Goal: Task Accomplishment & Management: Use online tool/utility

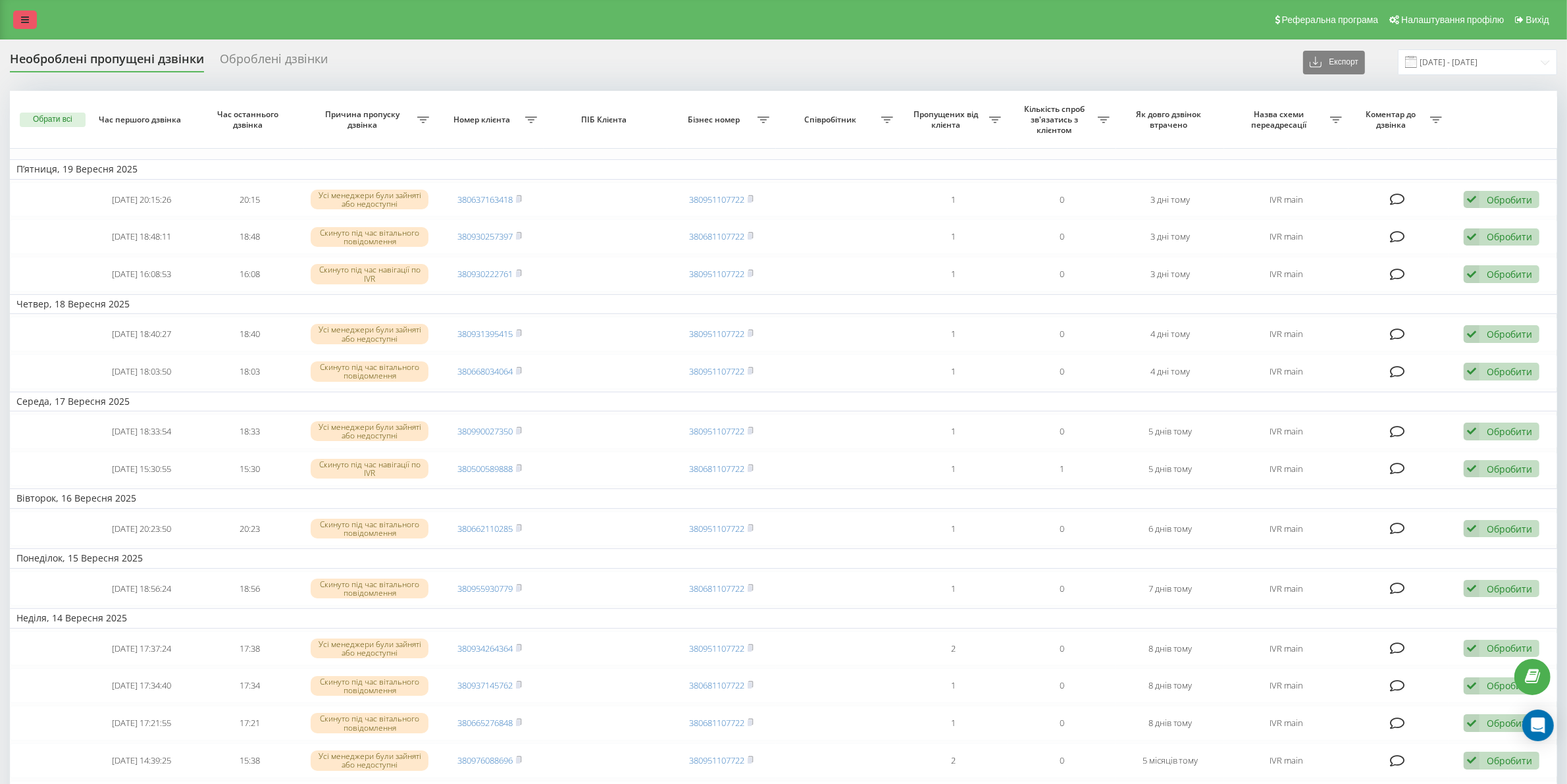
click at [27, 20] on icon at bounding box center [25, 20] width 8 height 10
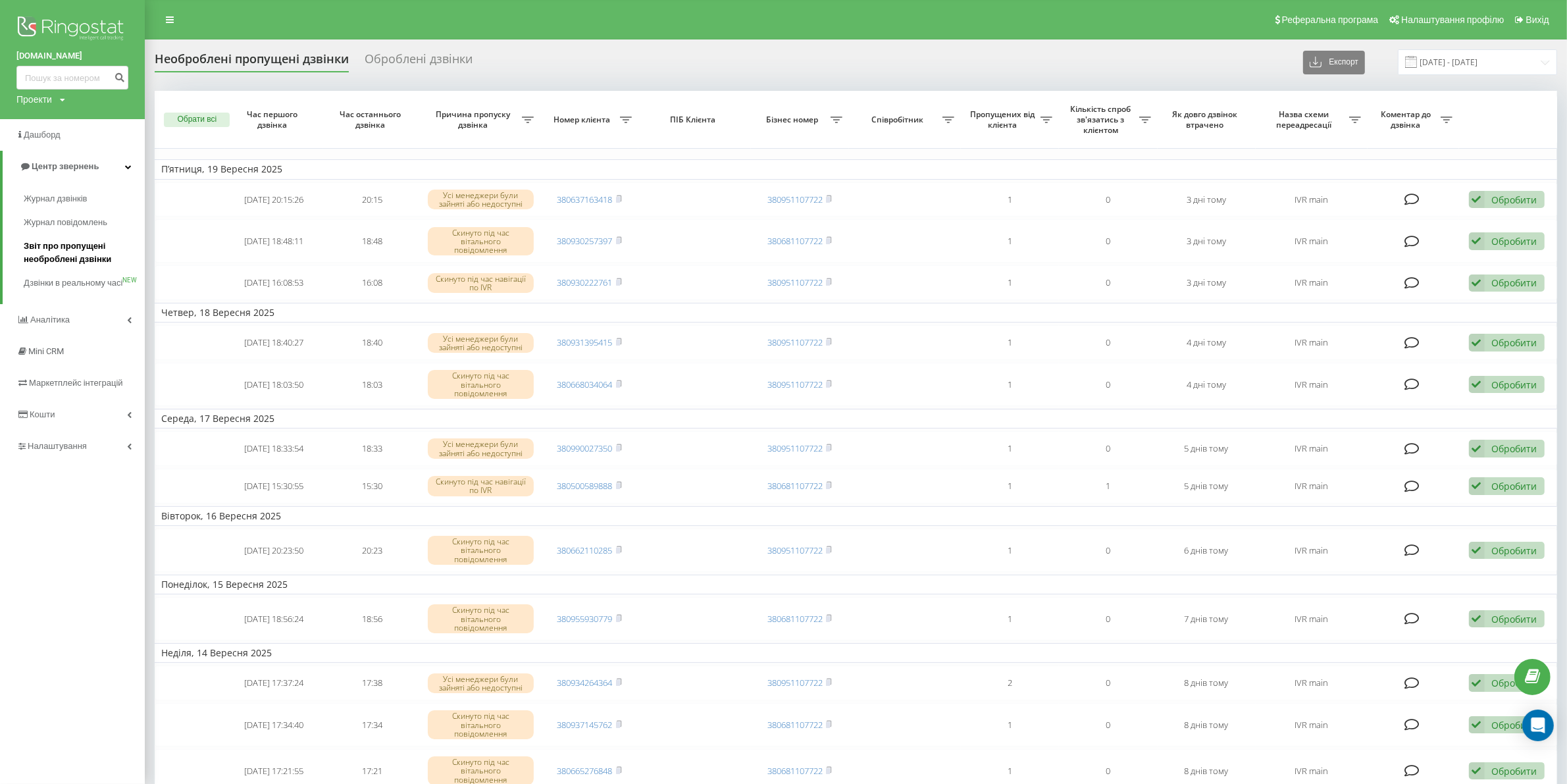
click at [60, 237] on link "Звіт про пропущені необроблені дзвінки" at bounding box center [84, 252] width 121 height 37
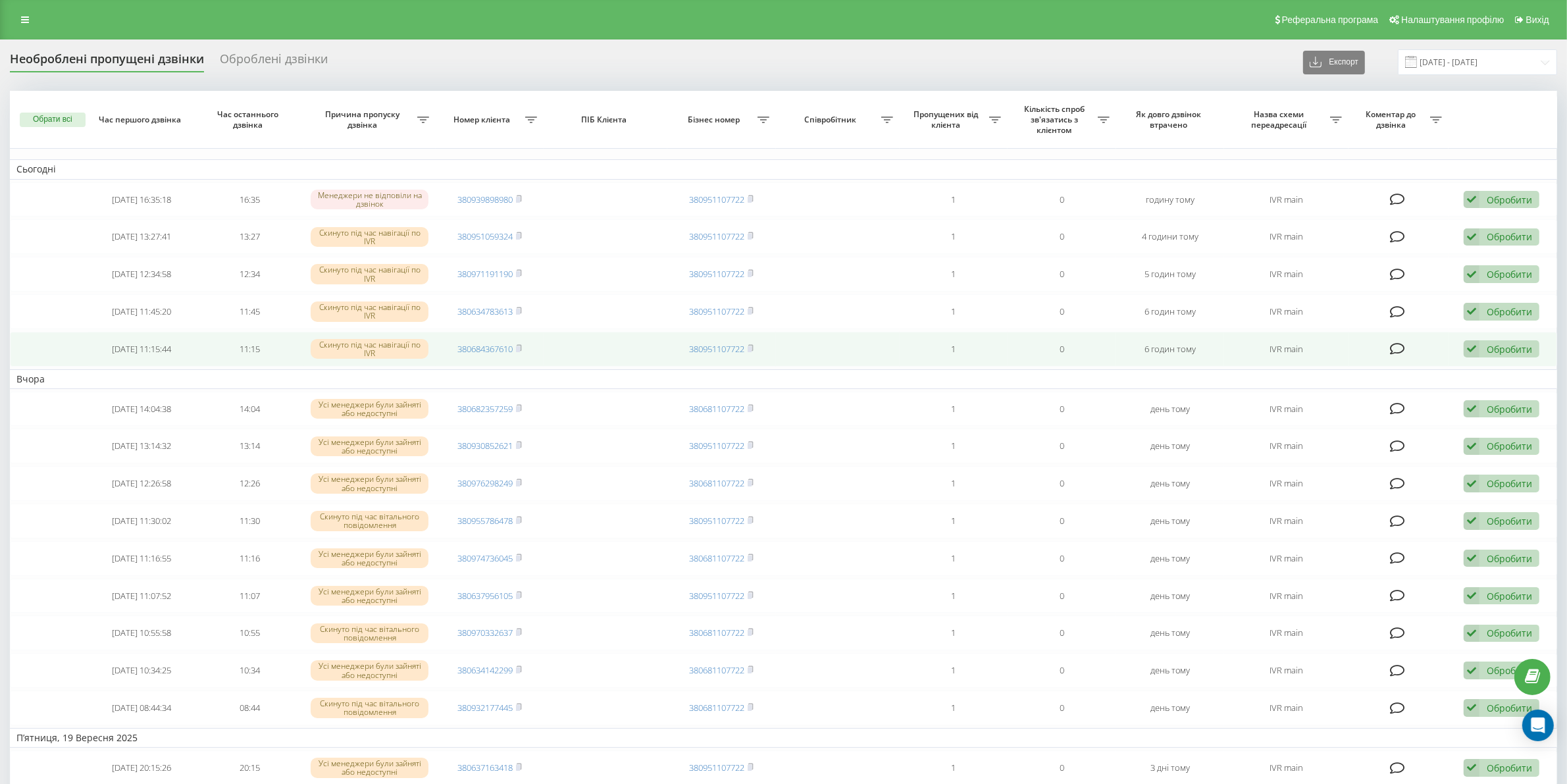
drag, startPoint x: 520, startPoint y: 347, endPoint x: 515, endPoint y: 342, distance: 7.1
click at [517, 344] on icon at bounding box center [519, 348] width 6 height 8
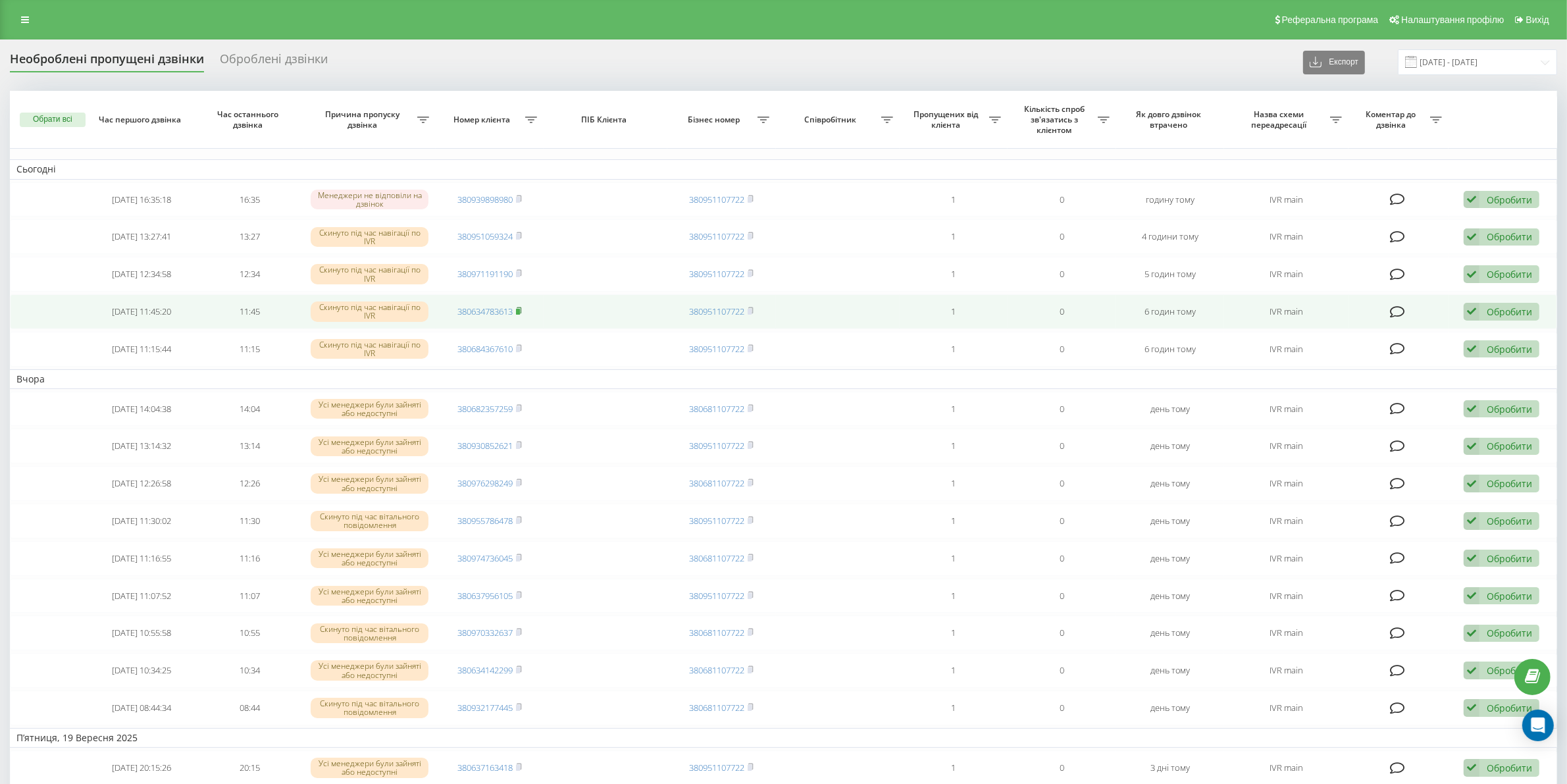
click at [522, 312] on icon at bounding box center [519, 310] width 6 height 8
click at [522, 312] on icon at bounding box center [519, 310] width 4 height 6
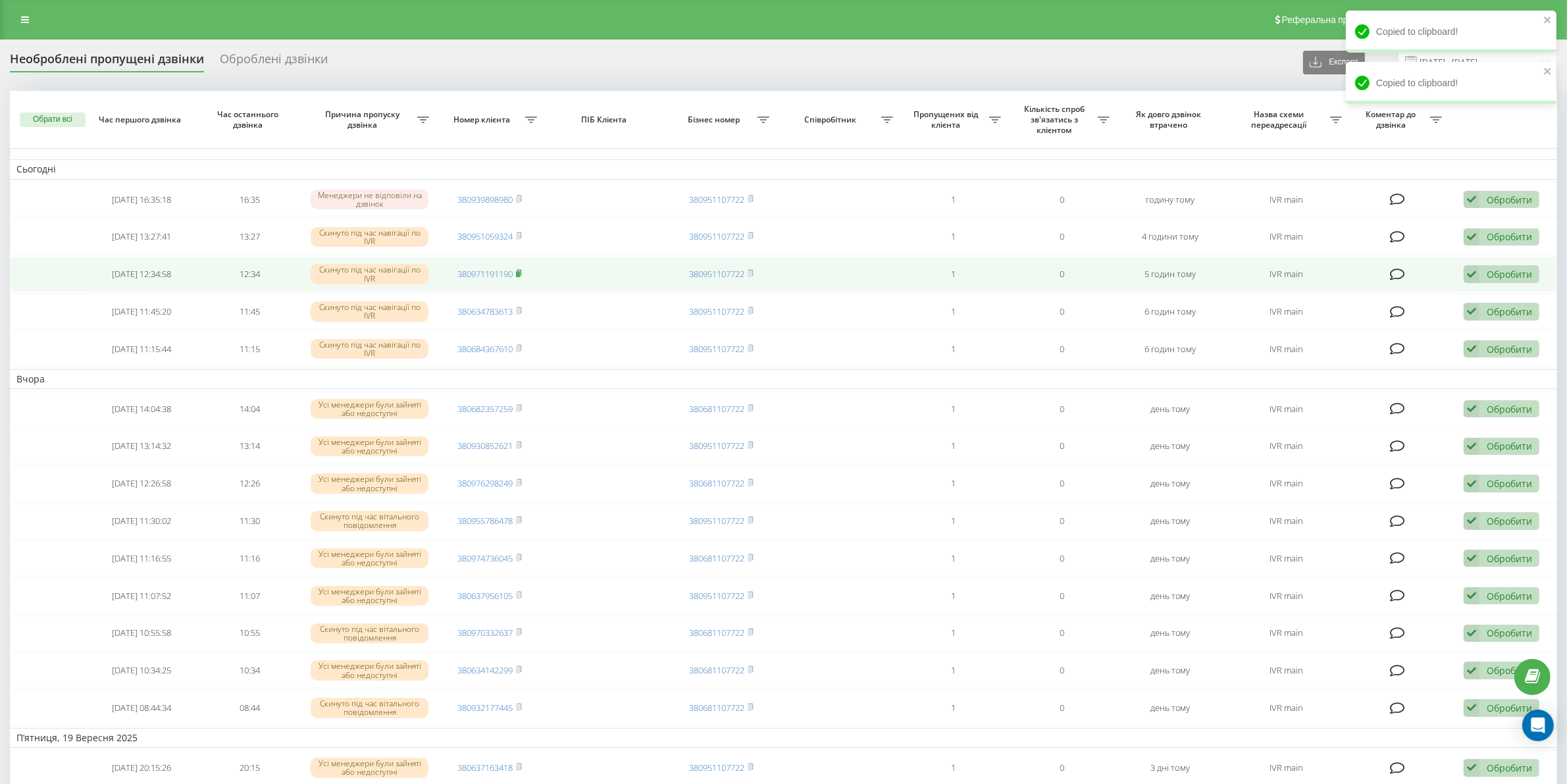
click at [520, 274] on rect at bounding box center [517, 274] width 4 height 6
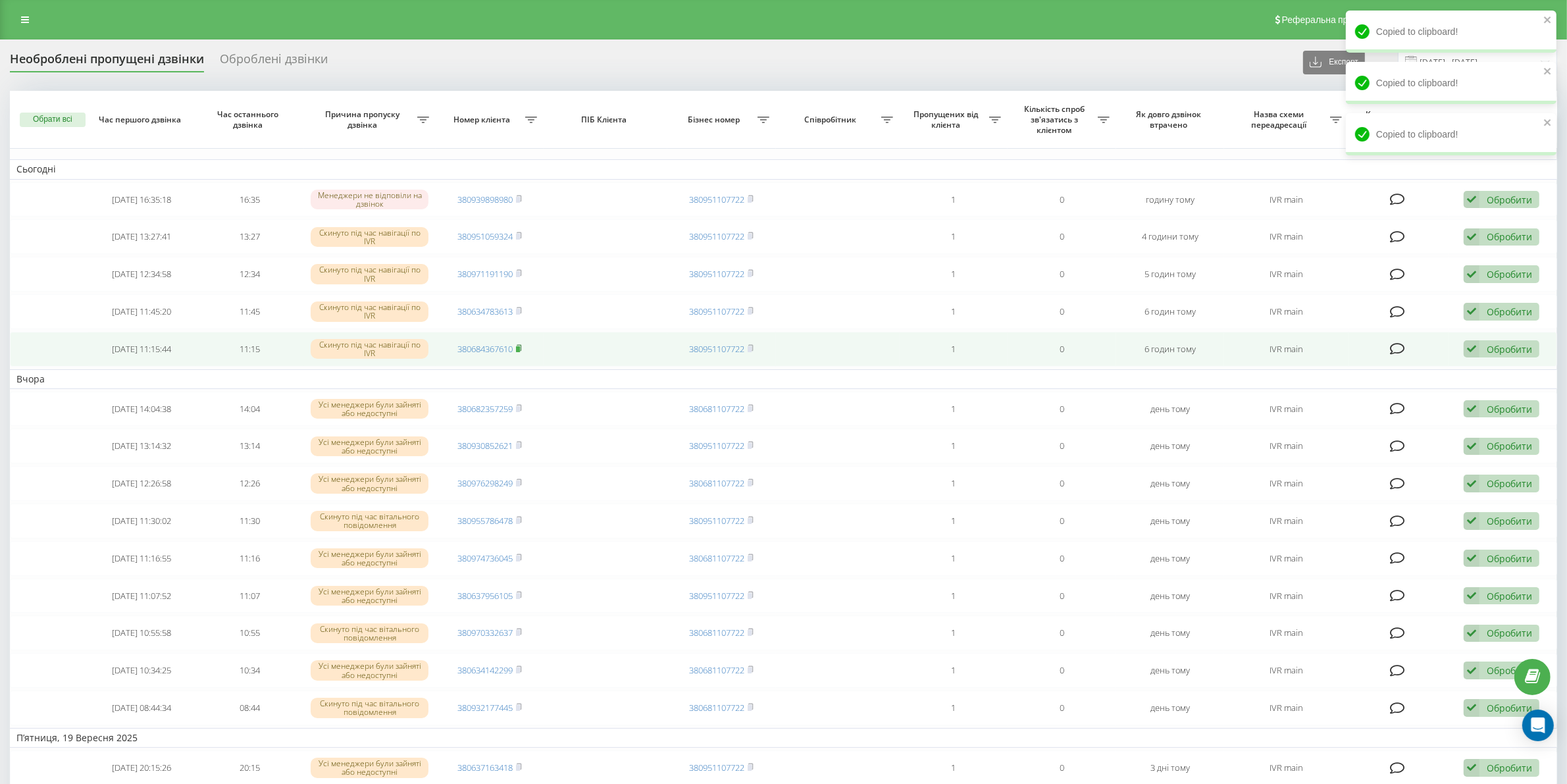
click at [520, 347] on rect at bounding box center [517, 349] width 4 height 6
click at [1464, 350] on icon at bounding box center [1472, 349] width 16 height 18
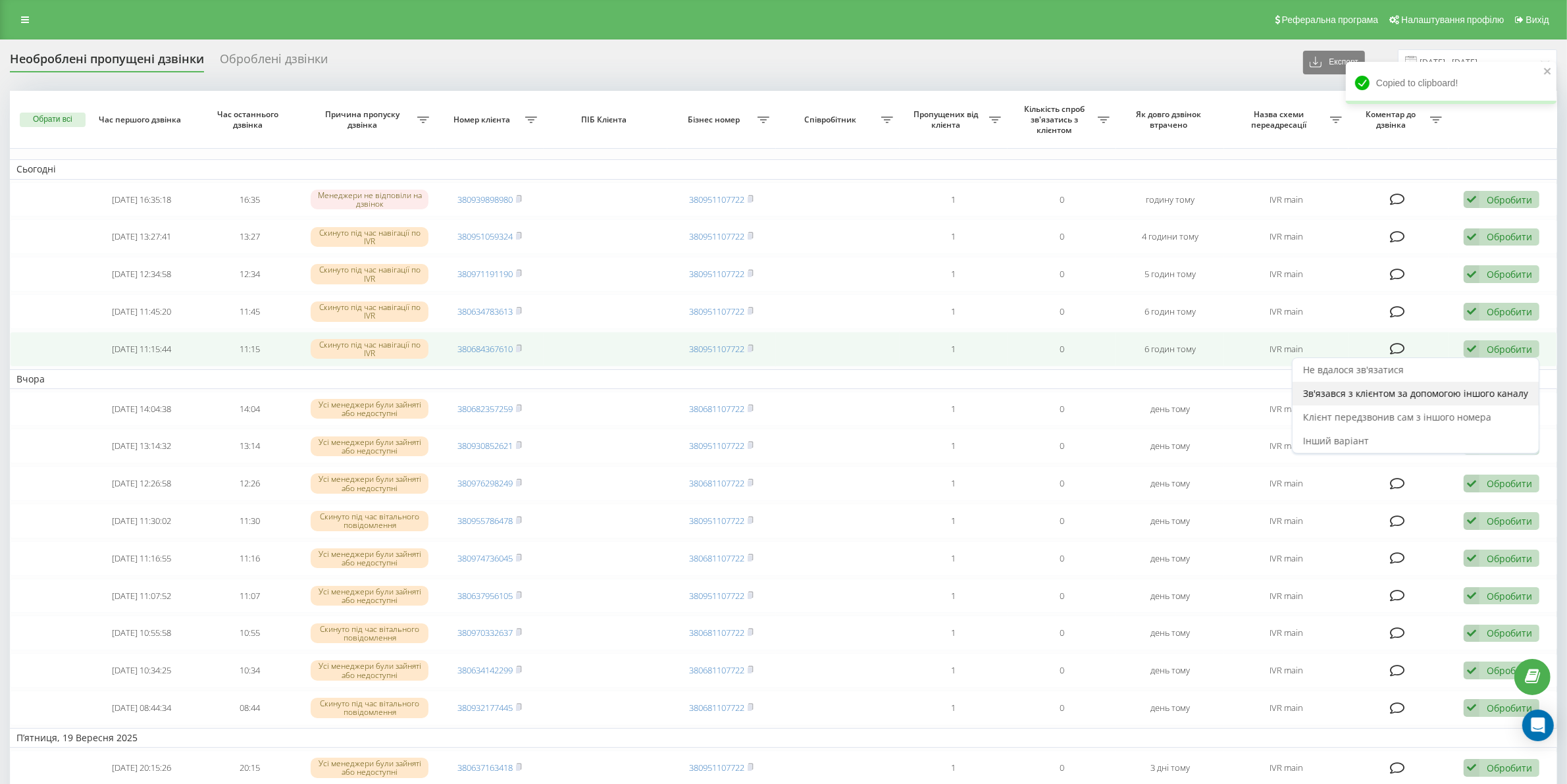
click at [1485, 397] on span "Зв'язався з клієнтом за допомогою іншого каналу" at bounding box center [1415, 393] width 225 height 12
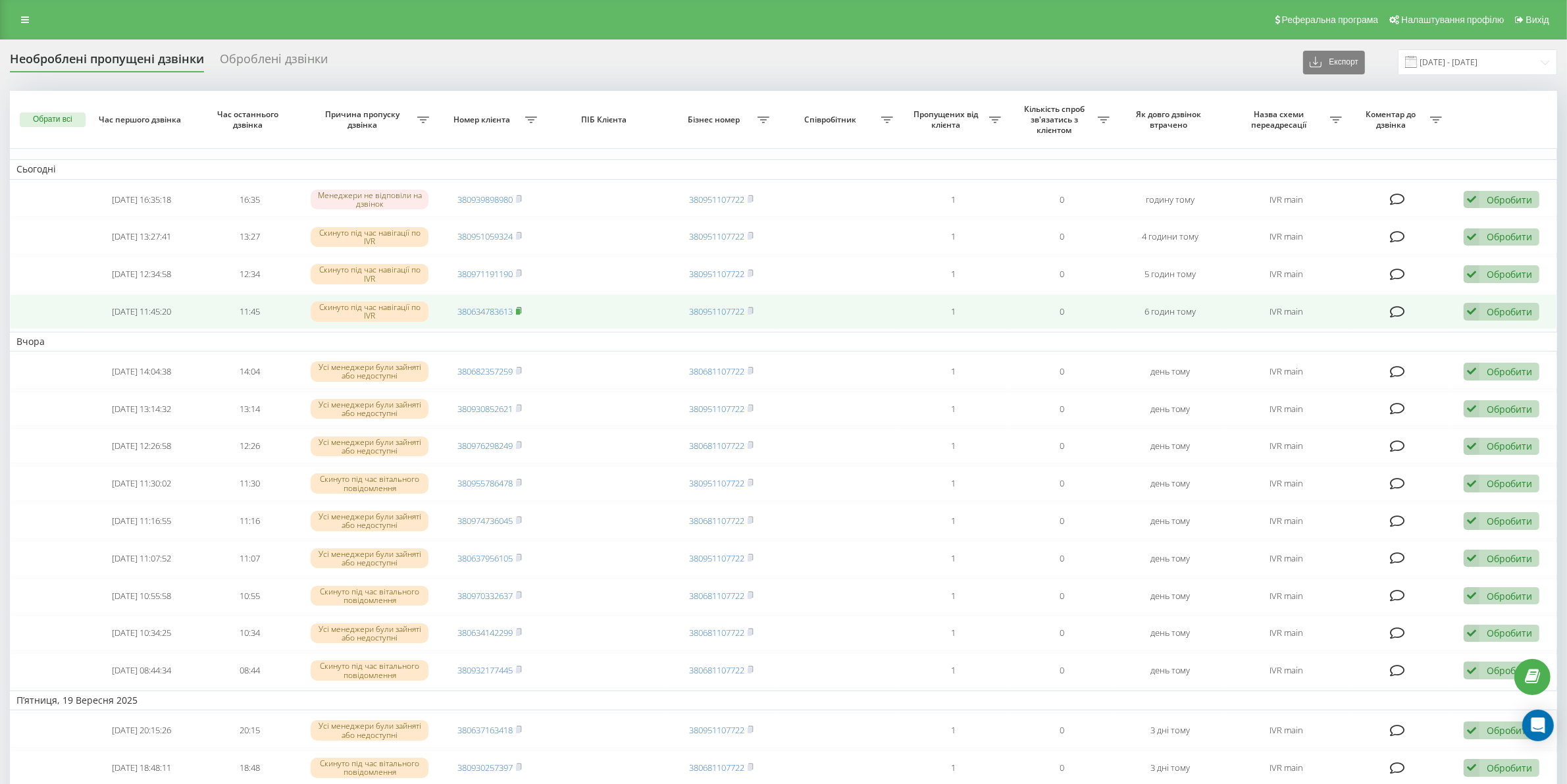
click at [519, 310] on rect at bounding box center [517, 312] width 4 height 6
click at [519, 311] on rect at bounding box center [517, 312] width 4 height 6
click at [1472, 320] on icon at bounding box center [1472, 312] width 16 height 18
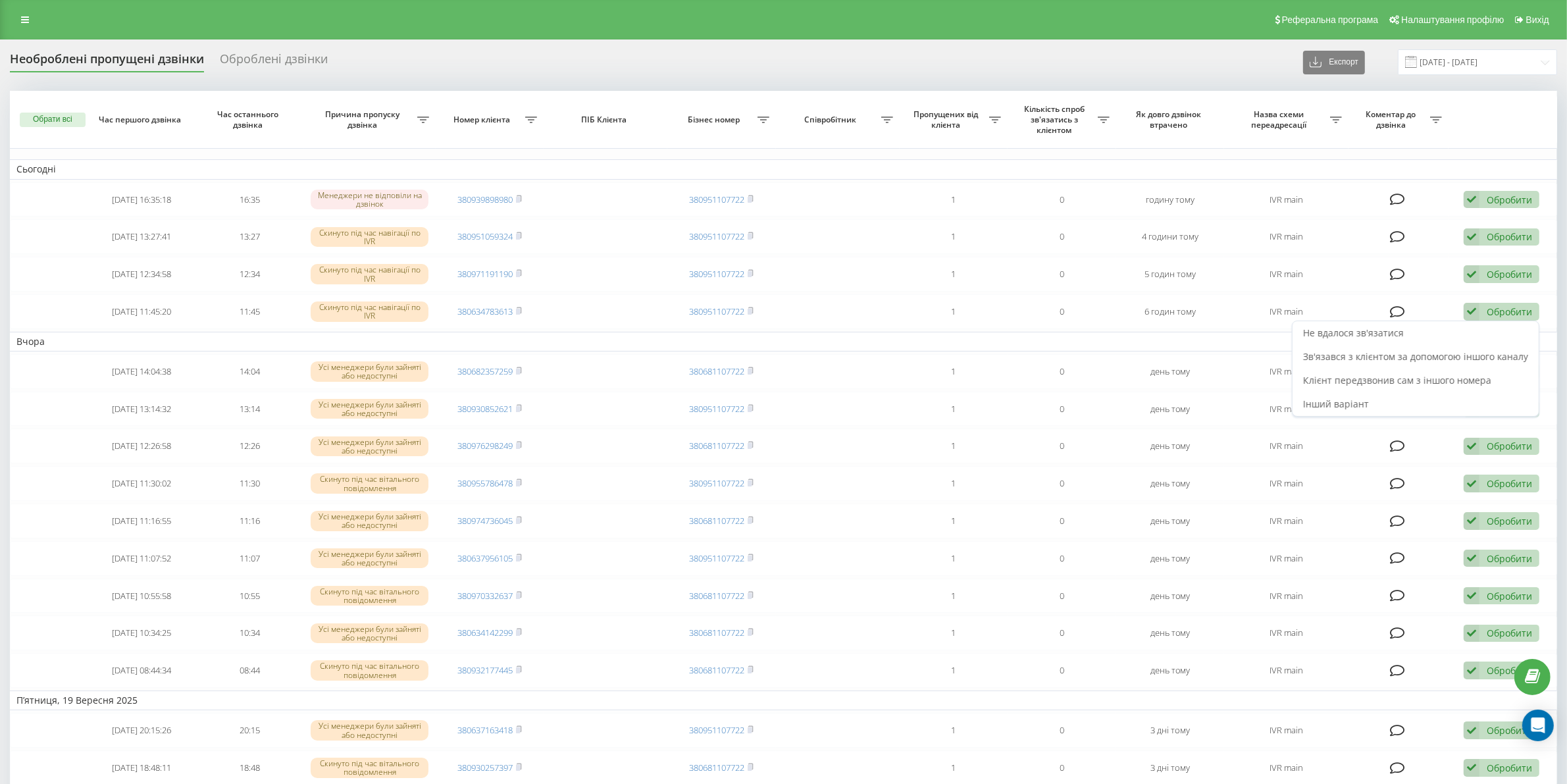
drag, startPoint x: 1458, startPoint y: 365, endPoint x: 1447, endPoint y: 367, distance: 11.2
click at [1458, 365] on div "Зв'язався з клієнтом за допомогою іншого каналу" at bounding box center [1416, 356] width 246 height 23
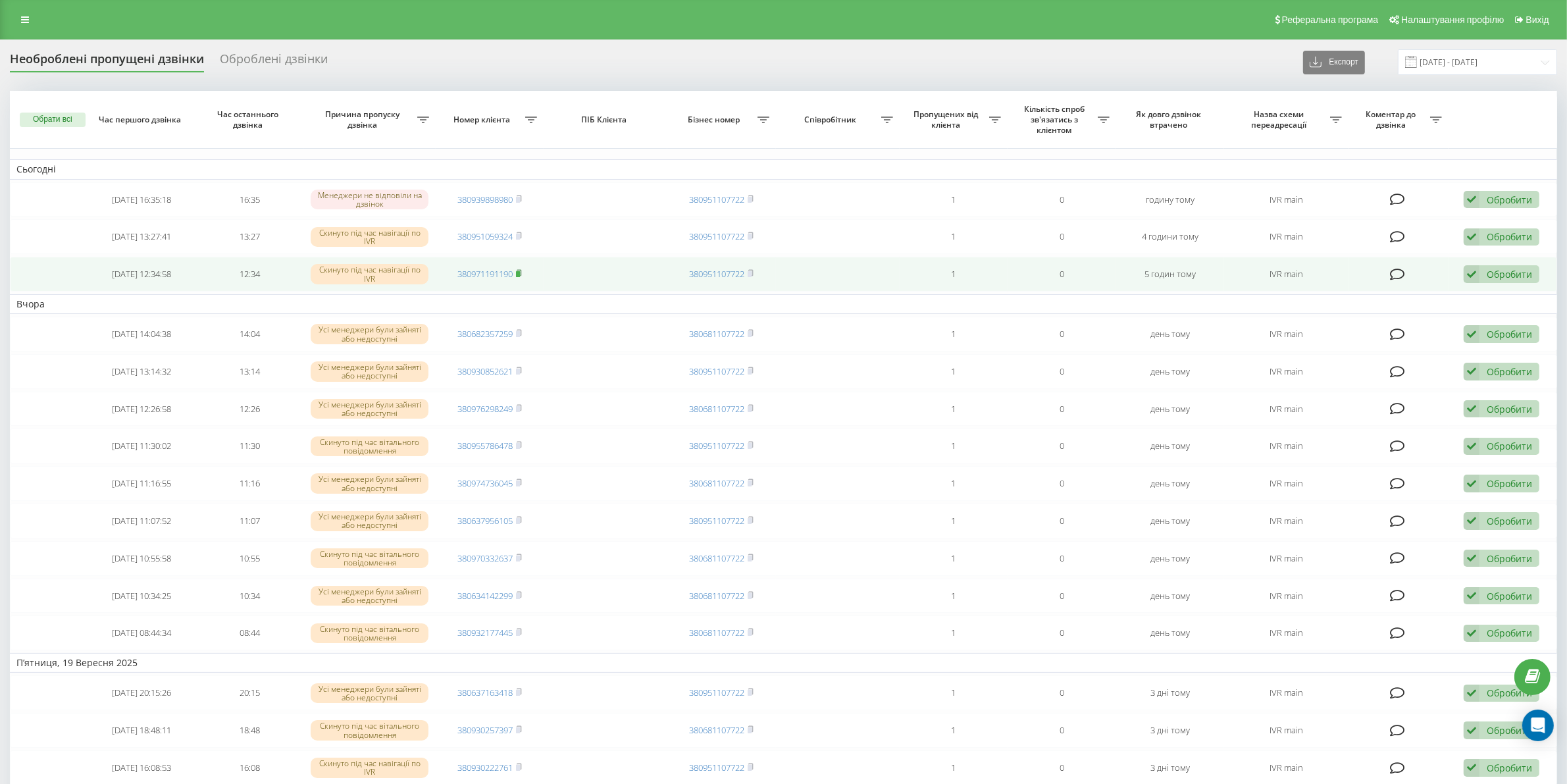
click at [520, 274] on rect at bounding box center [517, 274] width 4 height 6
click at [523, 278] on td "380971191190" at bounding box center [490, 274] width 109 height 35
click at [520, 277] on rect at bounding box center [517, 274] width 4 height 6
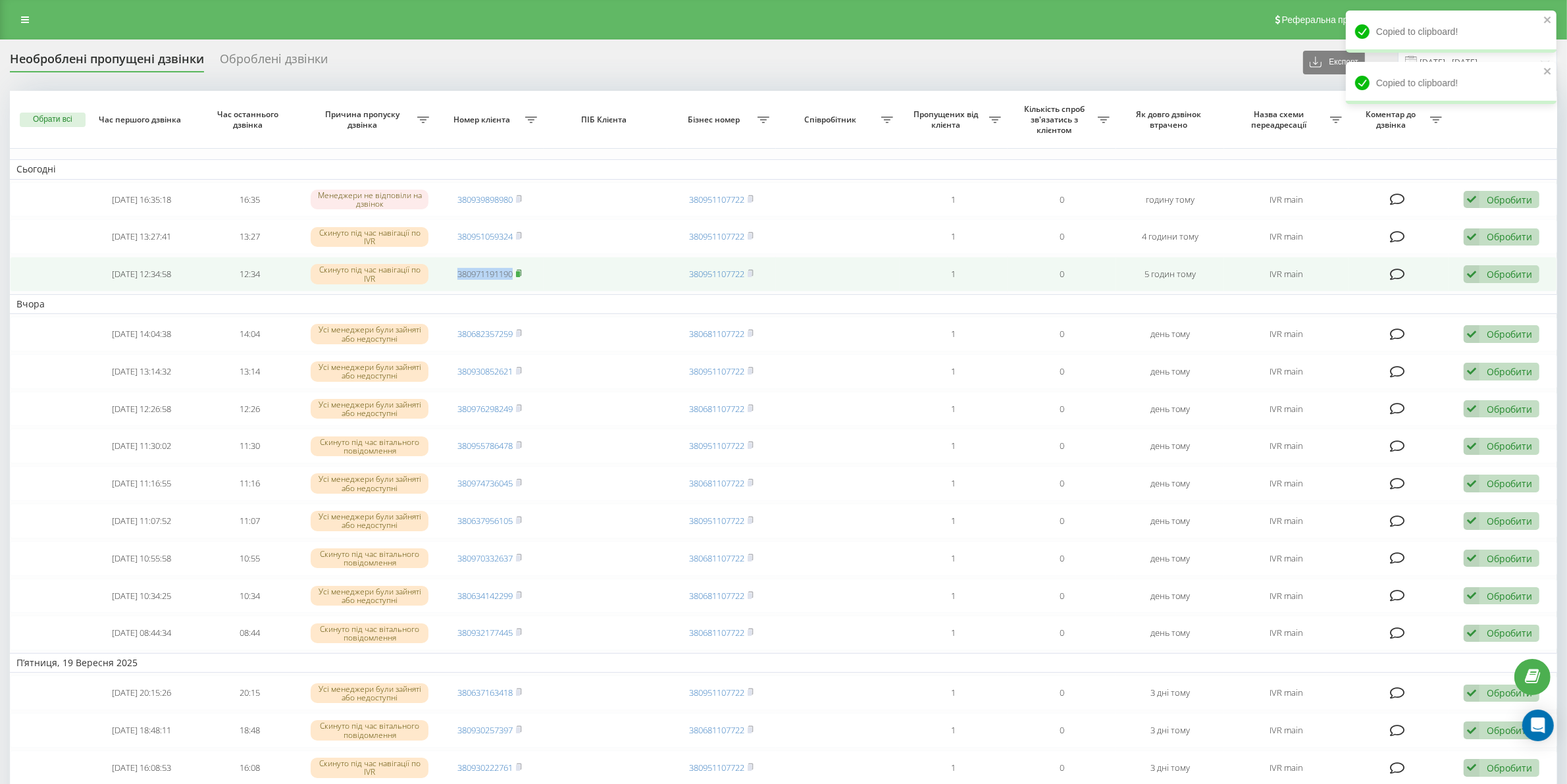
click at [520, 277] on rect at bounding box center [517, 274] width 4 height 6
click at [1475, 273] on icon at bounding box center [1472, 274] width 16 height 18
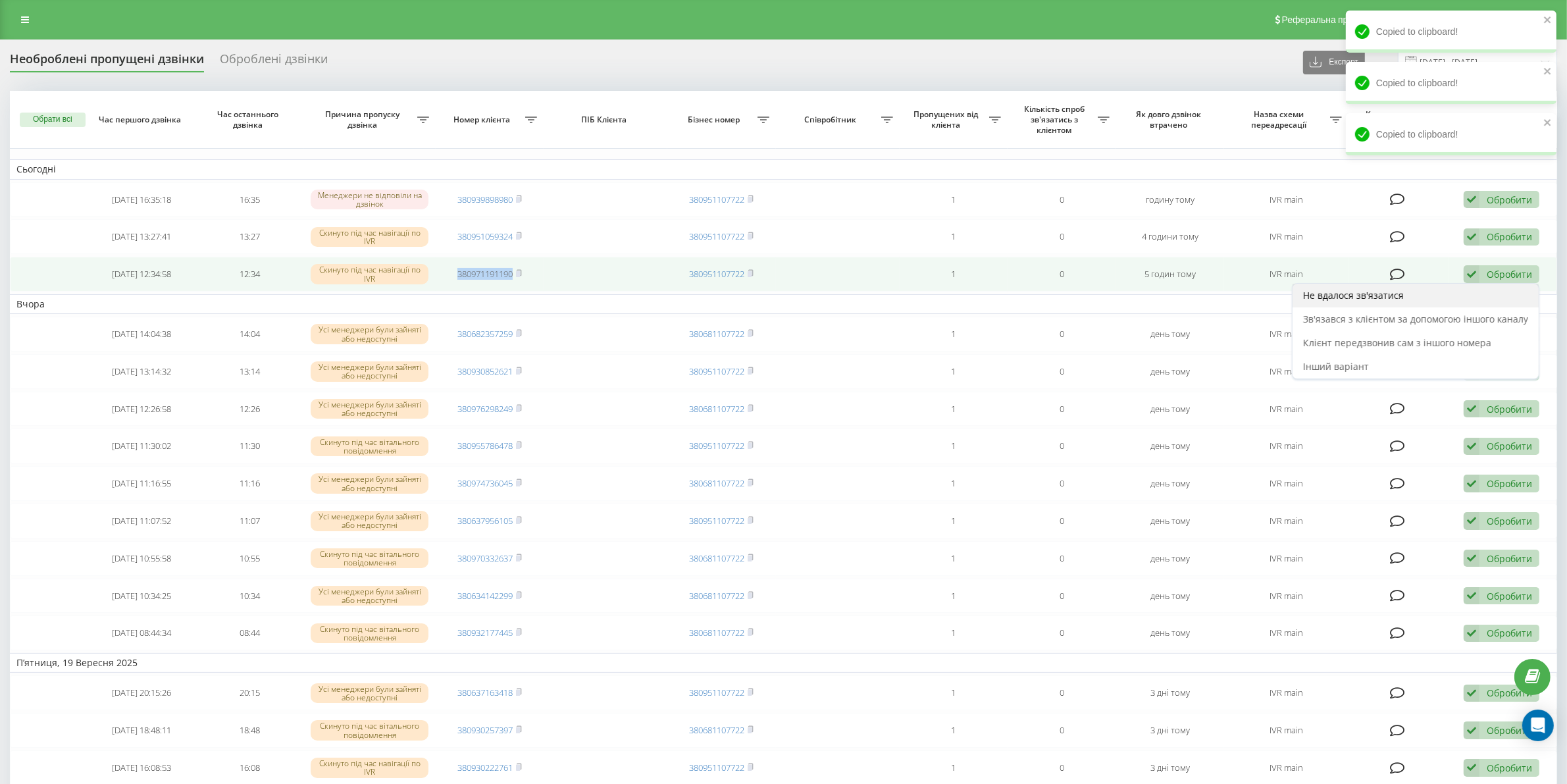
click at [1461, 293] on div "Не вдалося зв'язатися" at bounding box center [1416, 296] width 246 height 23
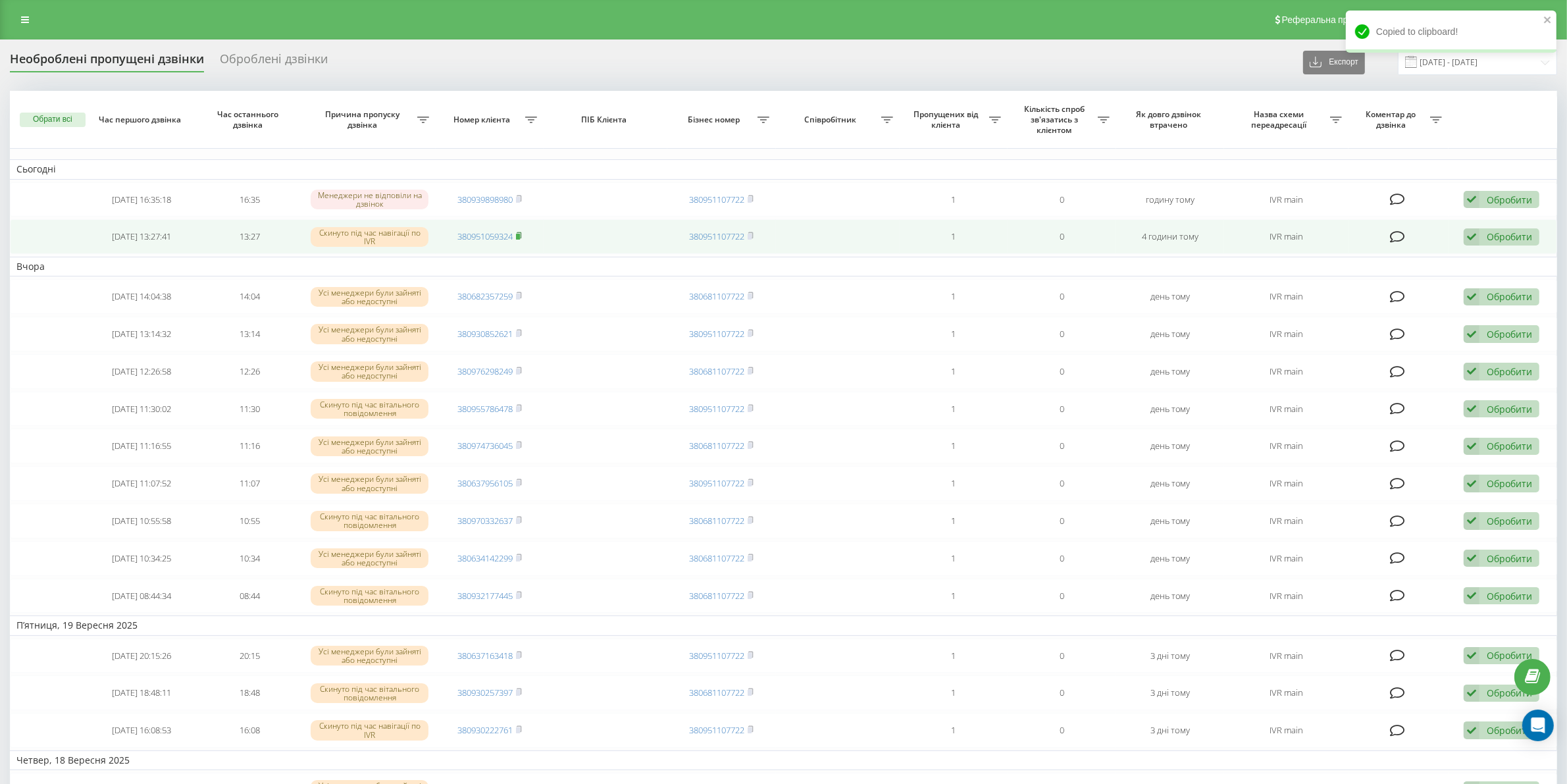
click at [520, 234] on rect at bounding box center [517, 236] width 4 height 6
click at [520, 241] on span at bounding box center [519, 236] width 6 height 12
click at [1469, 238] on icon at bounding box center [1472, 237] width 16 height 18
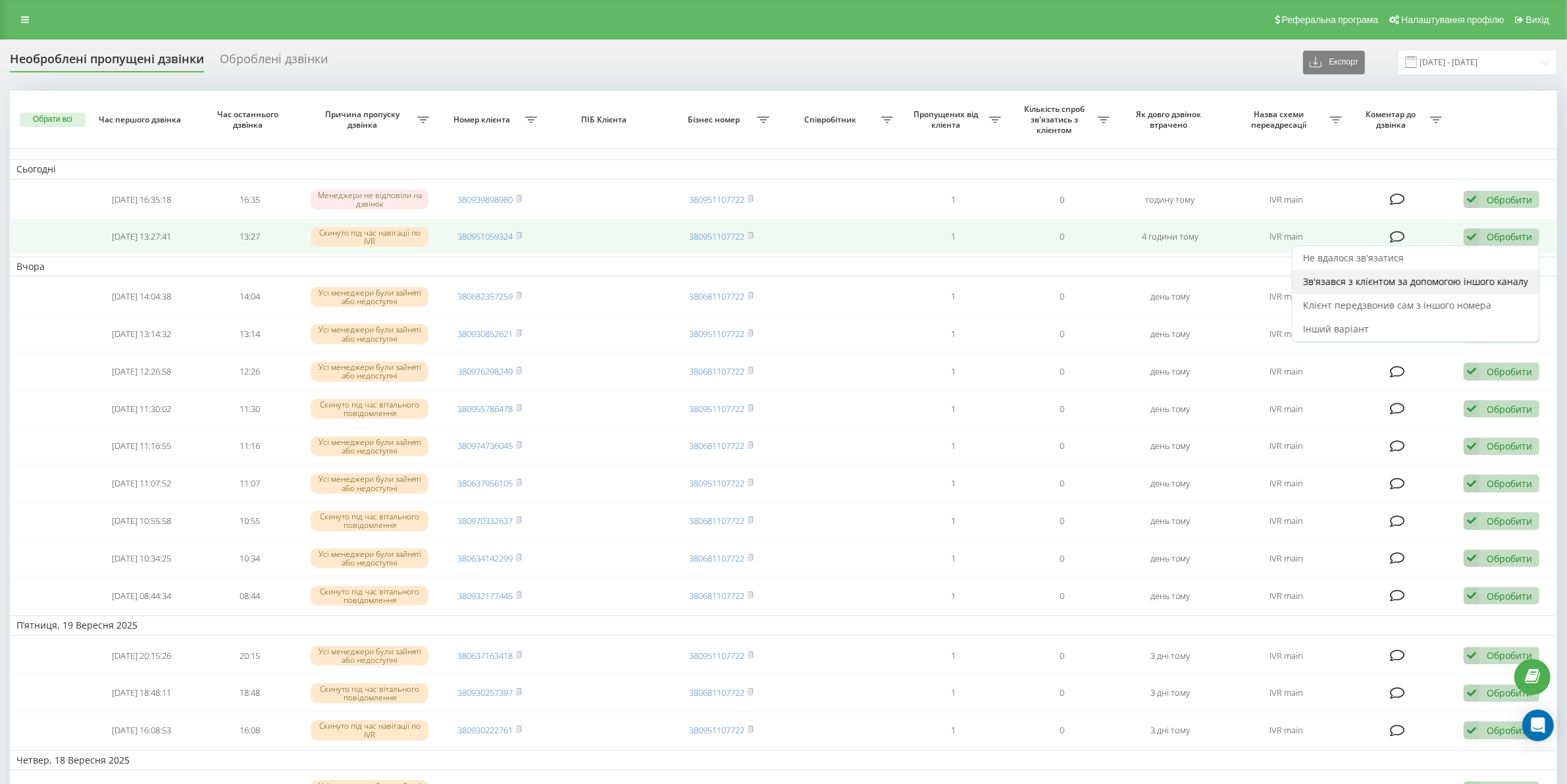
click at [1412, 288] on div "Зв'язався з клієнтом за допомогою іншого каналу" at bounding box center [1416, 282] width 246 height 23
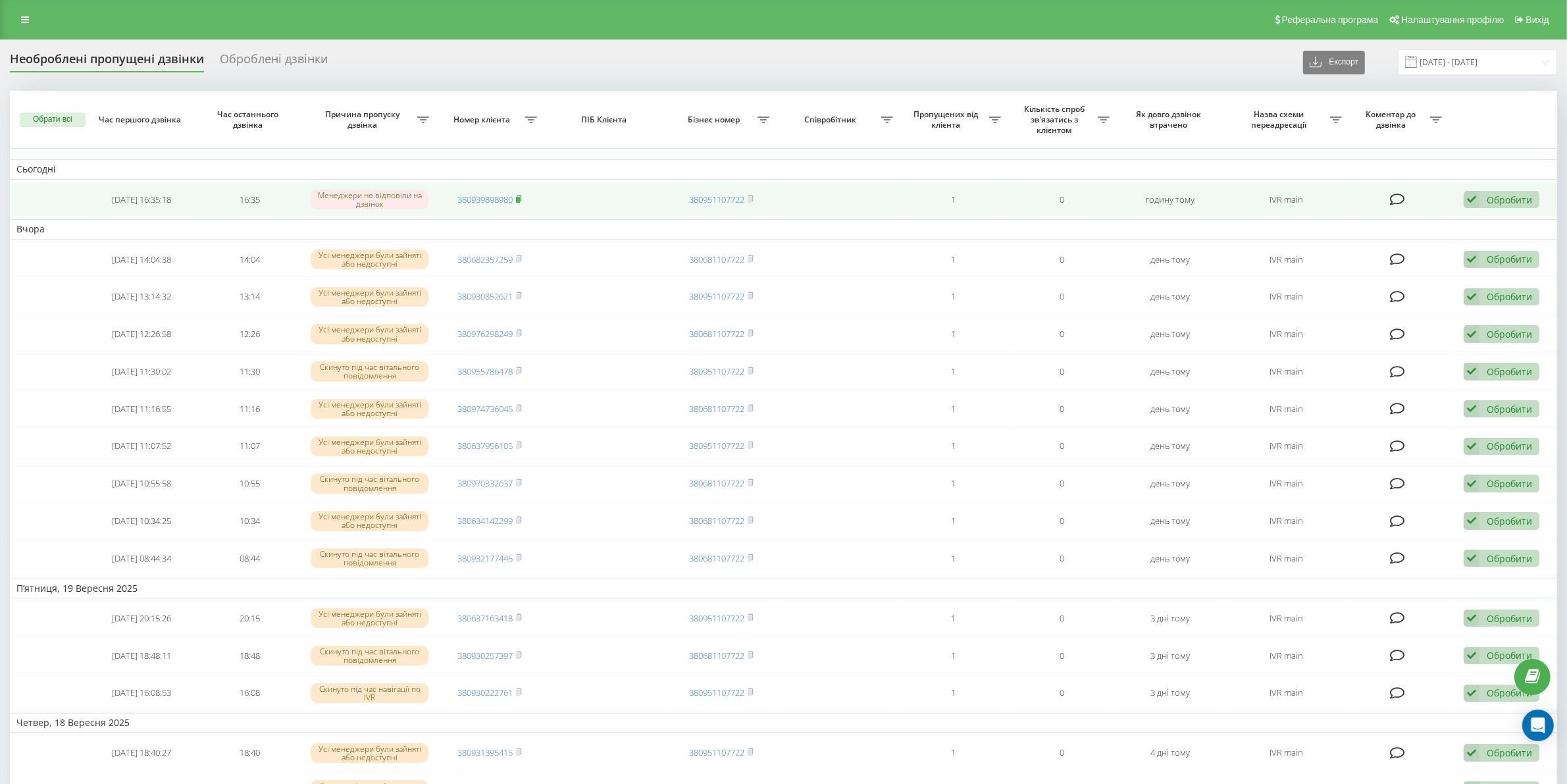
drag, startPoint x: 0, startPoint y: 0, endPoint x: 520, endPoint y: 199, distance: 556.8
click at [520, 202] on rect at bounding box center [517, 199] width 4 height 6
click at [520, 198] on rect at bounding box center [517, 199] width 4 height 6
click at [1475, 196] on icon at bounding box center [1472, 199] width 16 height 18
click at [1452, 238] on span "Зв'язався з клієнтом за допомогою іншого каналу" at bounding box center [1415, 243] width 225 height 12
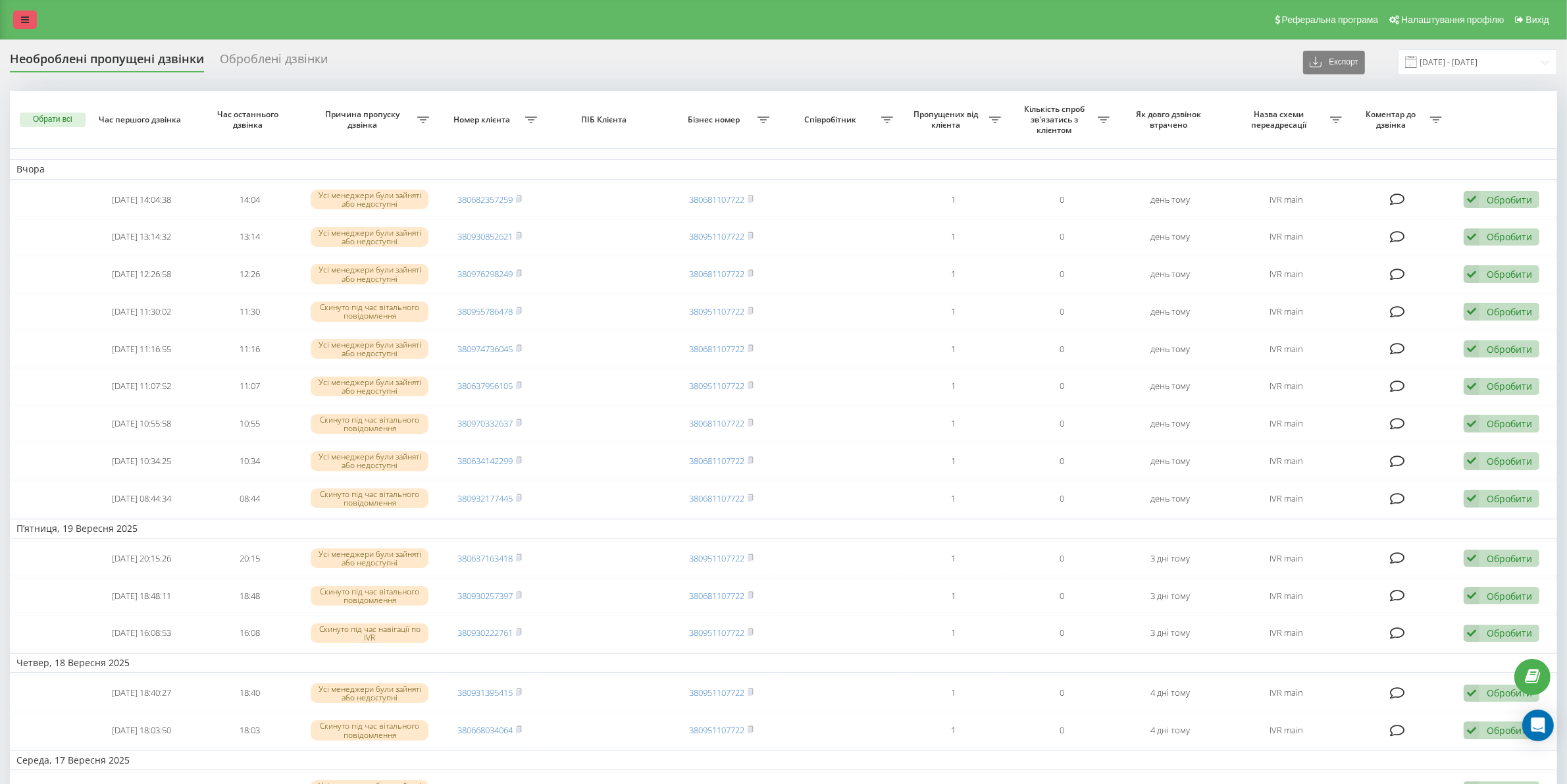
click at [23, 25] on link at bounding box center [25, 19] width 23 height 18
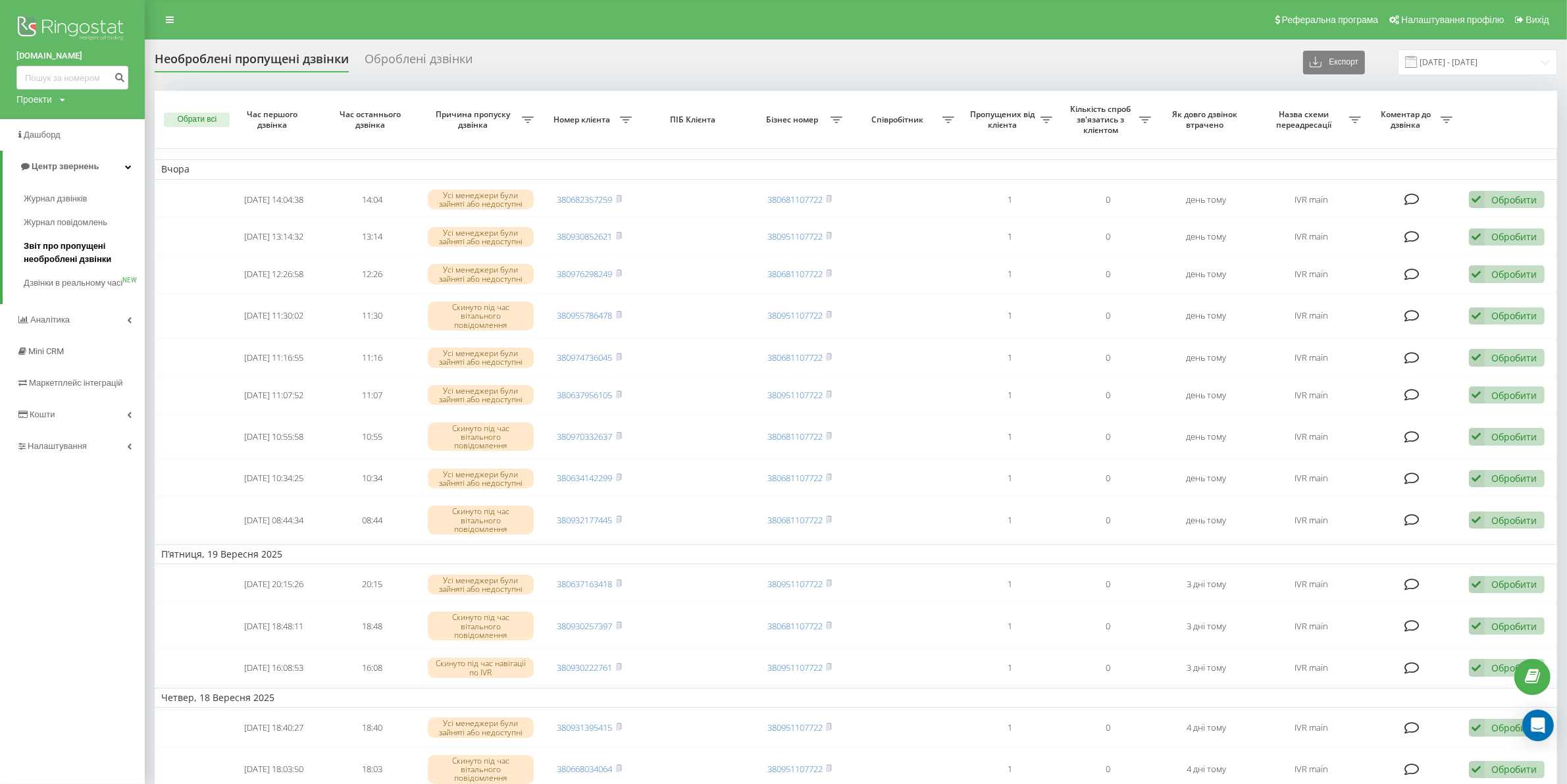
click at [84, 242] on span "Звіт про пропущені необроблені дзвінки" at bounding box center [81, 253] width 114 height 26
